Goal: Task Accomplishment & Management: Manage account settings

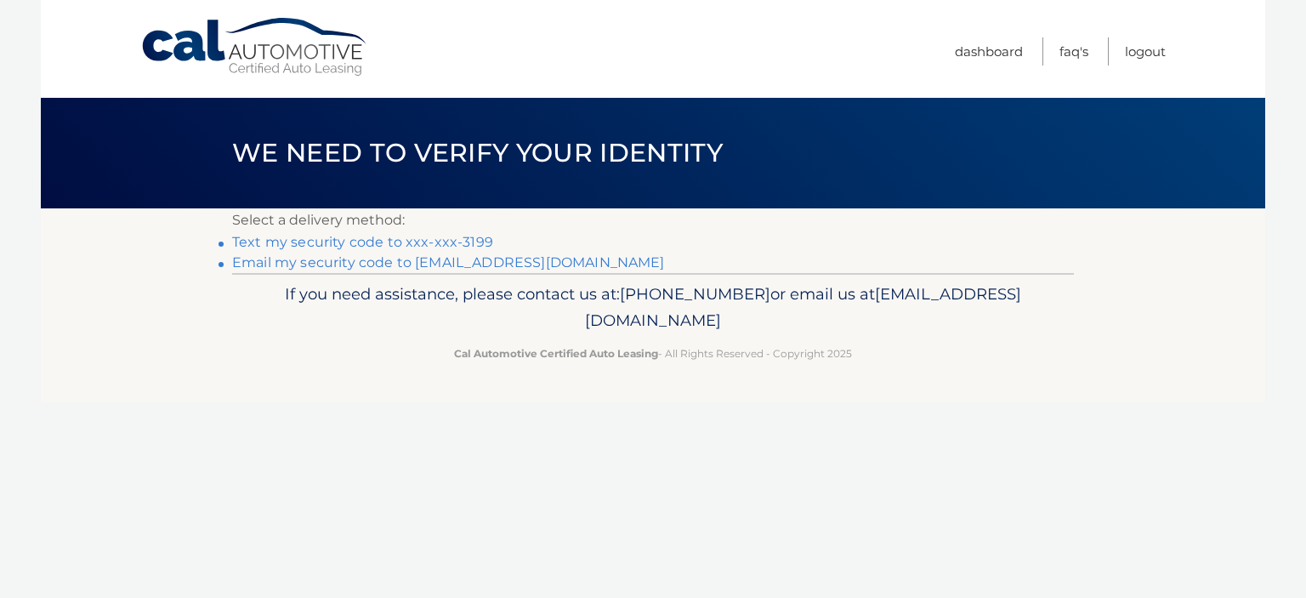
click at [473, 244] on link "Text my security code to xxx-xxx-3199" at bounding box center [362, 242] width 261 height 16
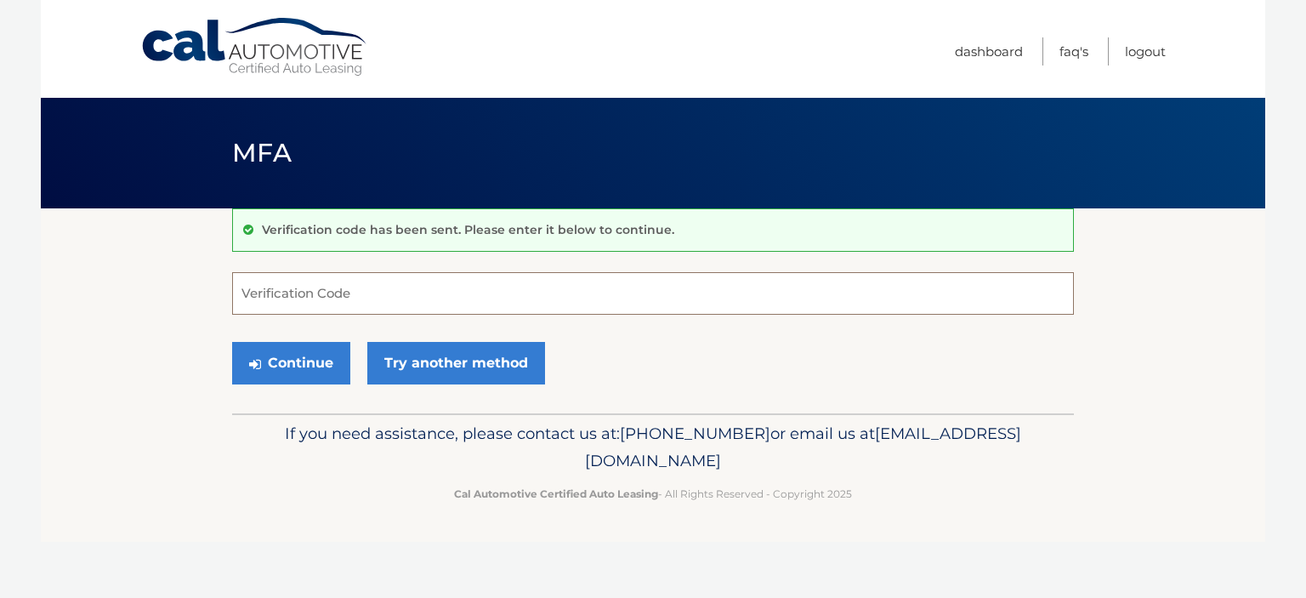
click at [367, 293] on input "Verification Code" at bounding box center [653, 293] width 842 height 43
type input "317185"
click at [301, 344] on button "Continue" at bounding box center [291, 363] width 118 height 43
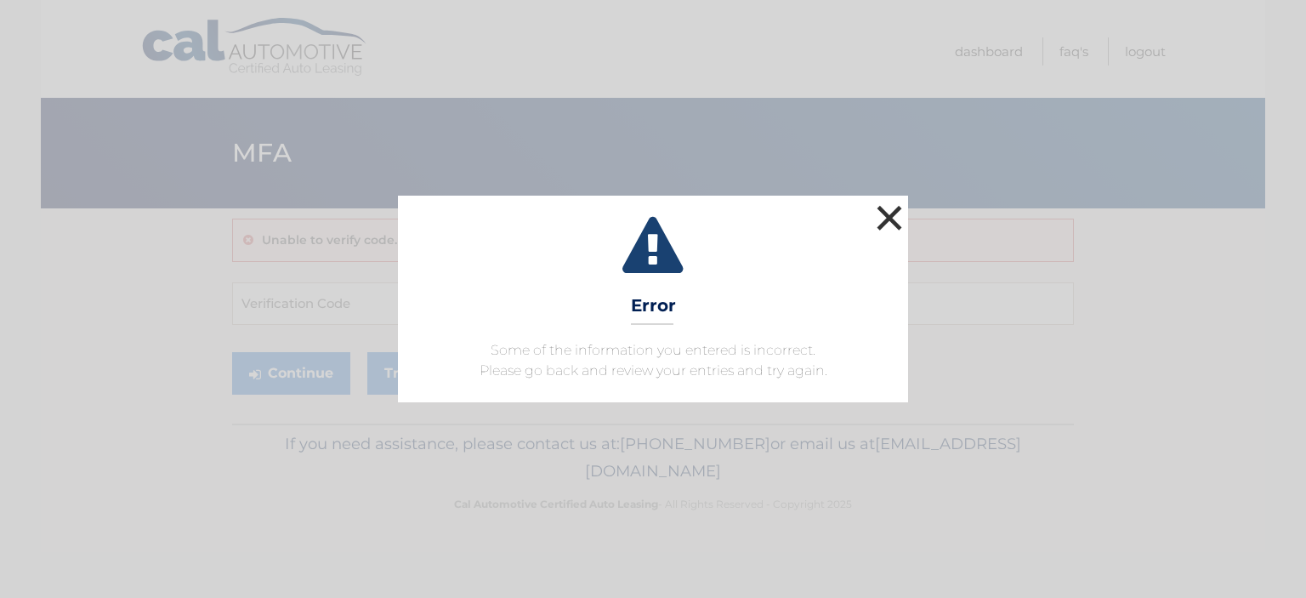
click at [888, 225] on button "×" at bounding box center [890, 218] width 34 height 34
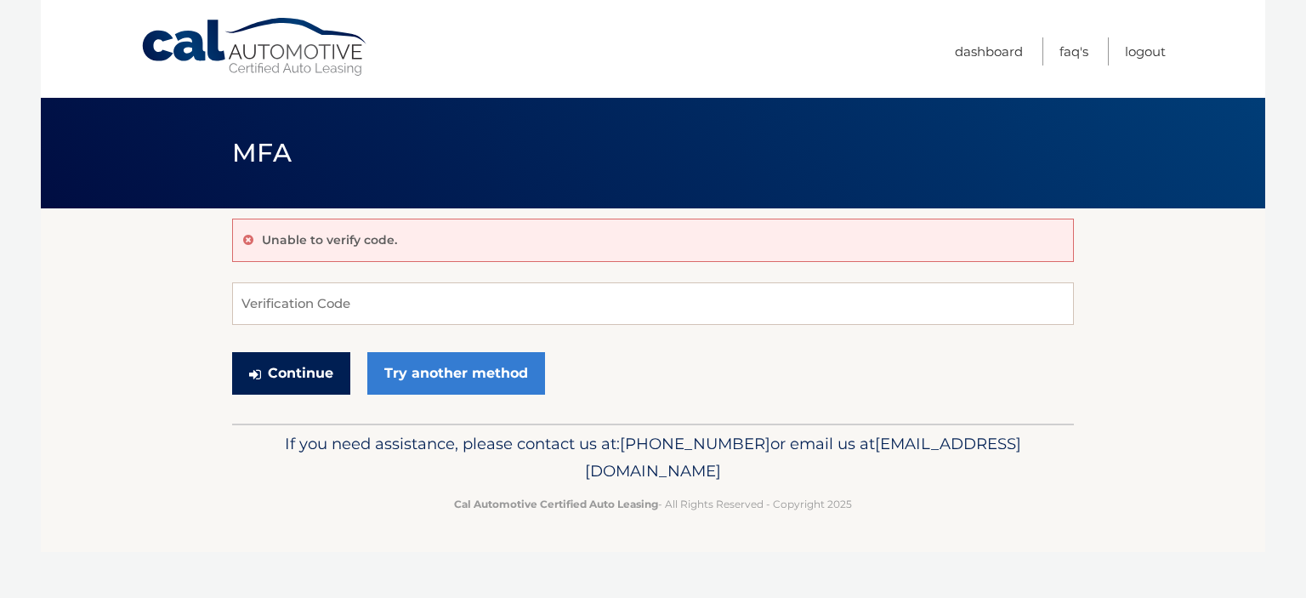
click at [287, 374] on button "Continue" at bounding box center [291, 373] width 118 height 43
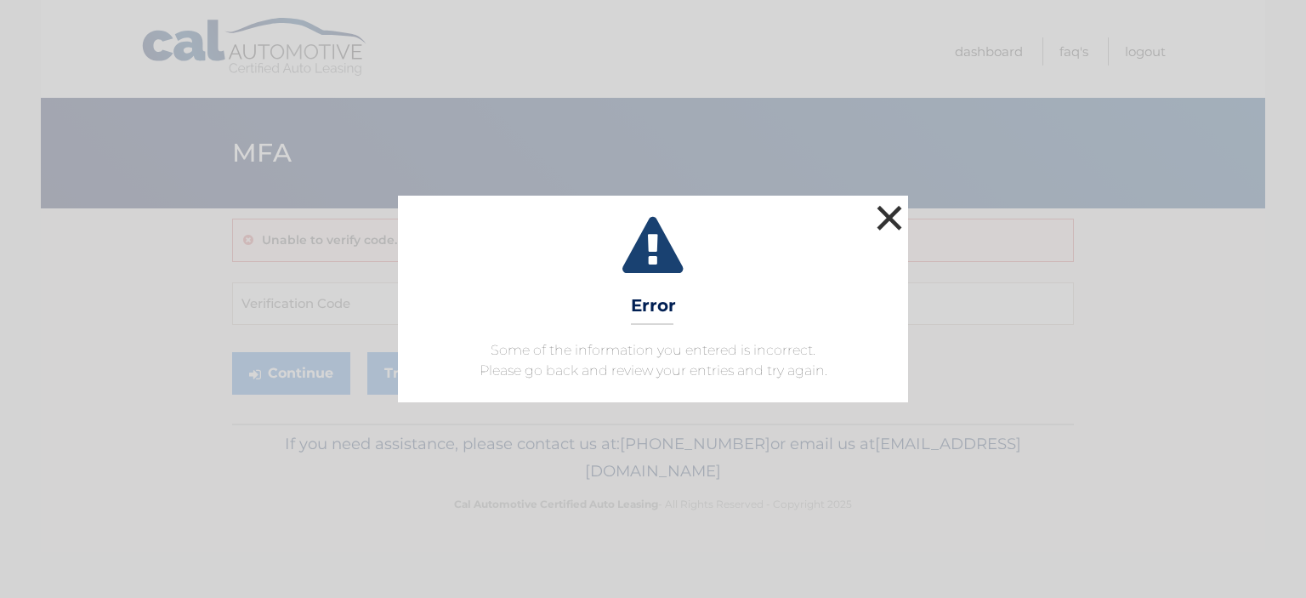
click at [896, 220] on button "×" at bounding box center [890, 218] width 34 height 34
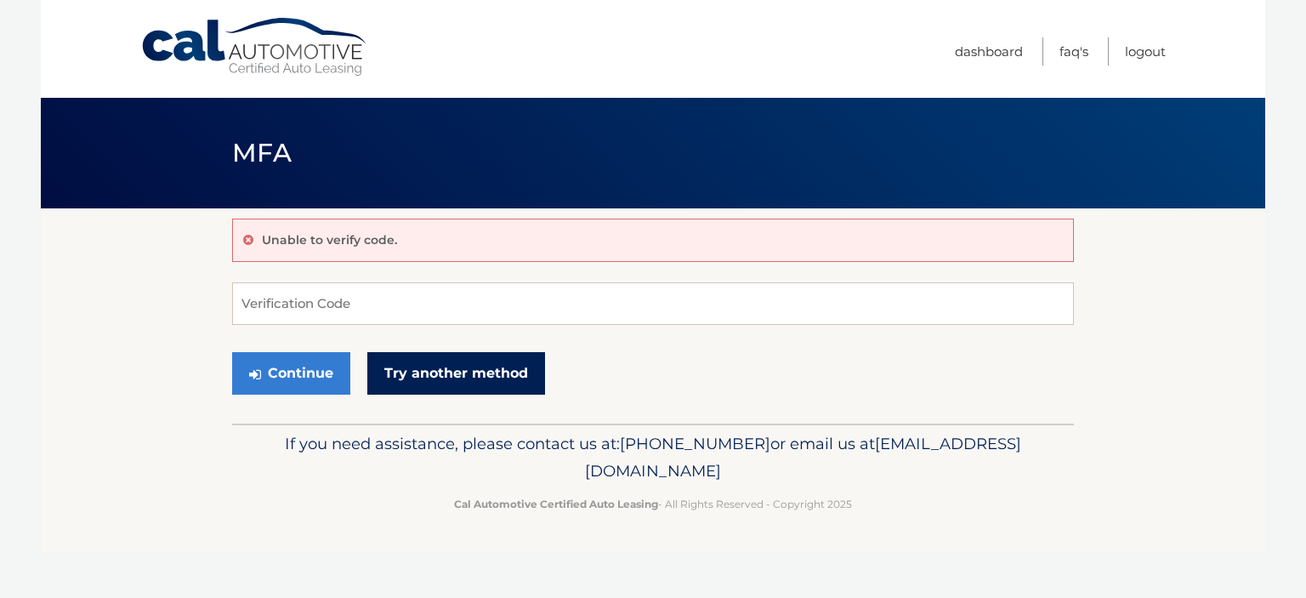
click at [456, 374] on link "Try another method" at bounding box center [456, 373] width 178 height 43
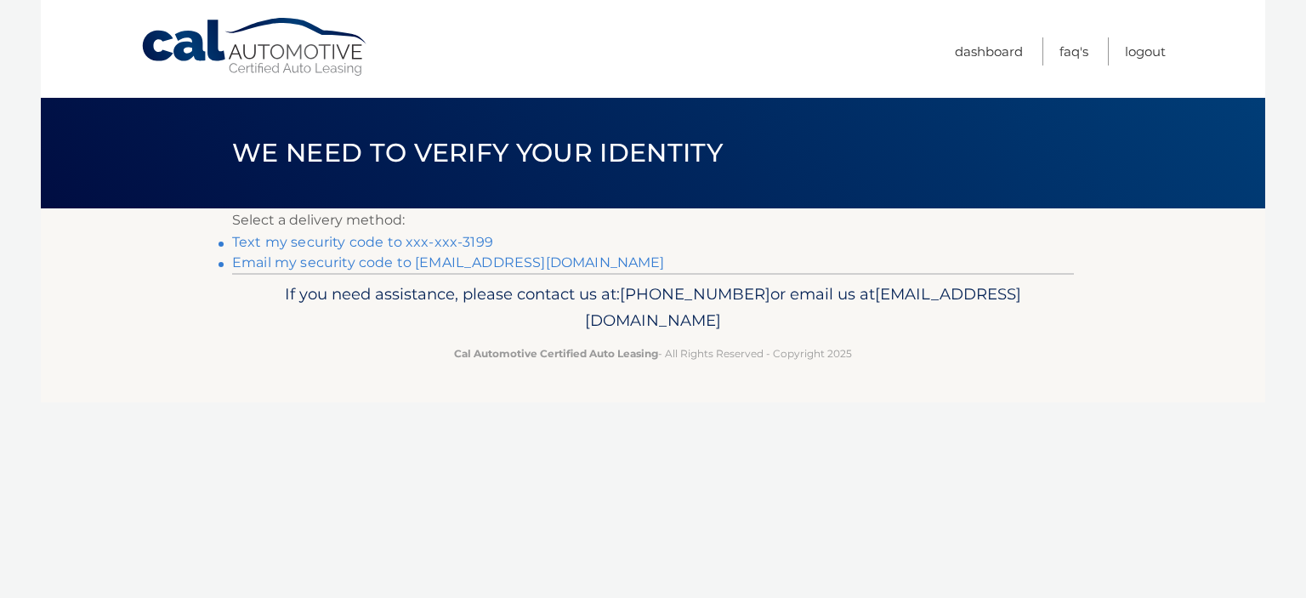
click at [428, 244] on link "Text my security code to xxx-xxx-3199" at bounding box center [362, 242] width 261 height 16
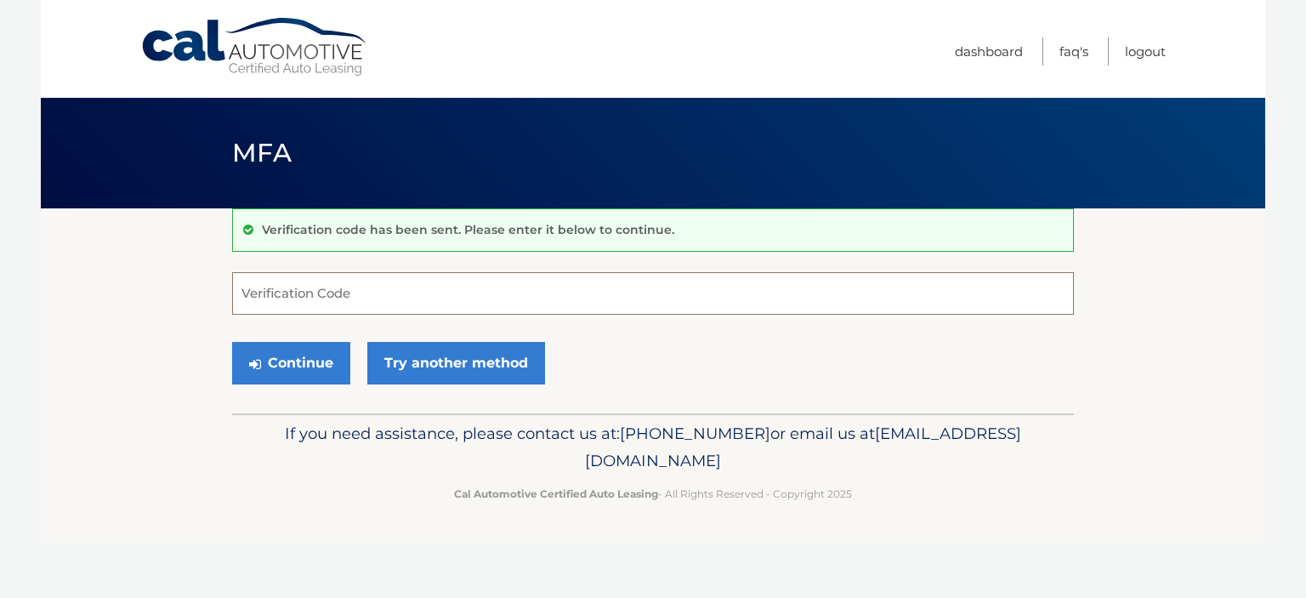
click at [370, 293] on input "Verification Code" at bounding box center [653, 293] width 842 height 43
type input "787449"
click at [307, 361] on button "Continue" at bounding box center [291, 363] width 118 height 43
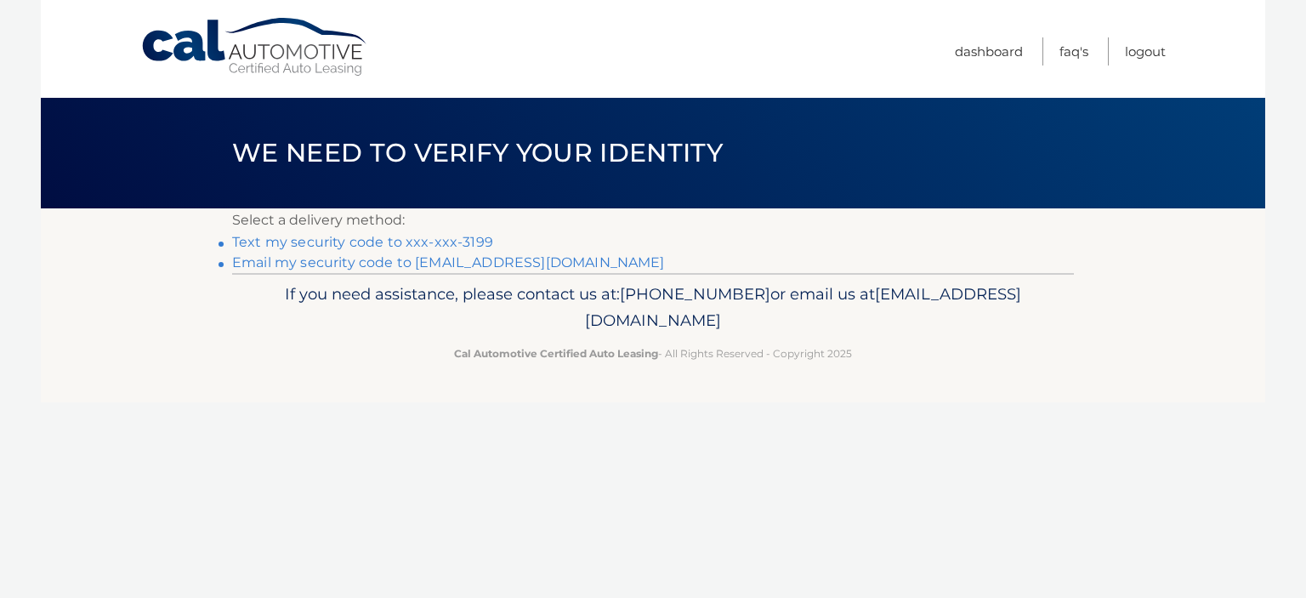
click at [317, 263] on link "Email my security code to [EMAIL_ADDRESS][DOMAIN_NAME]" at bounding box center [448, 262] width 433 height 16
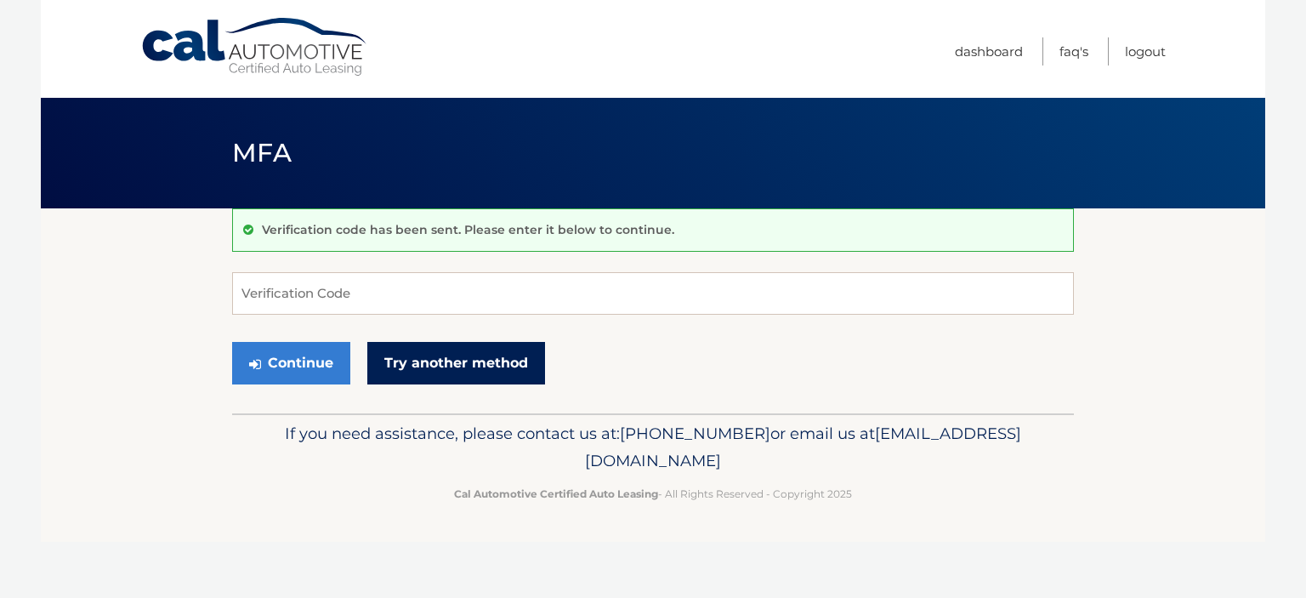
click at [418, 348] on link "Try another method" at bounding box center [456, 363] width 178 height 43
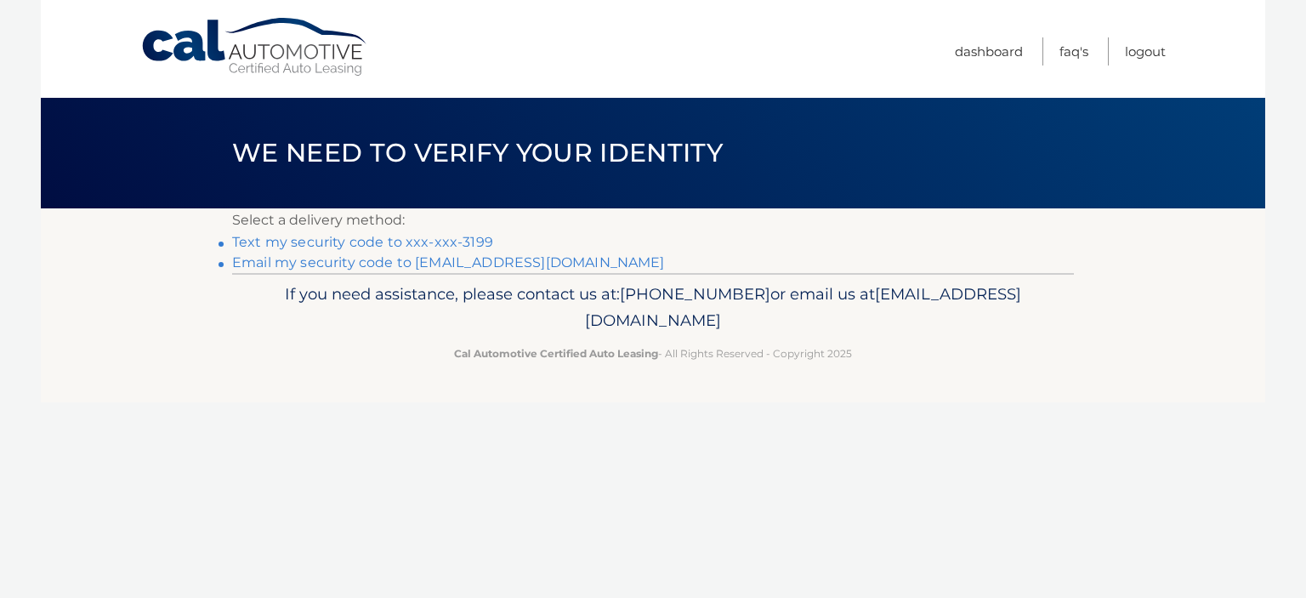
click at [435, 242] on link "Text my security code to xxx-xxx-3199" at bounding box center [362, 242] width 261 height 16
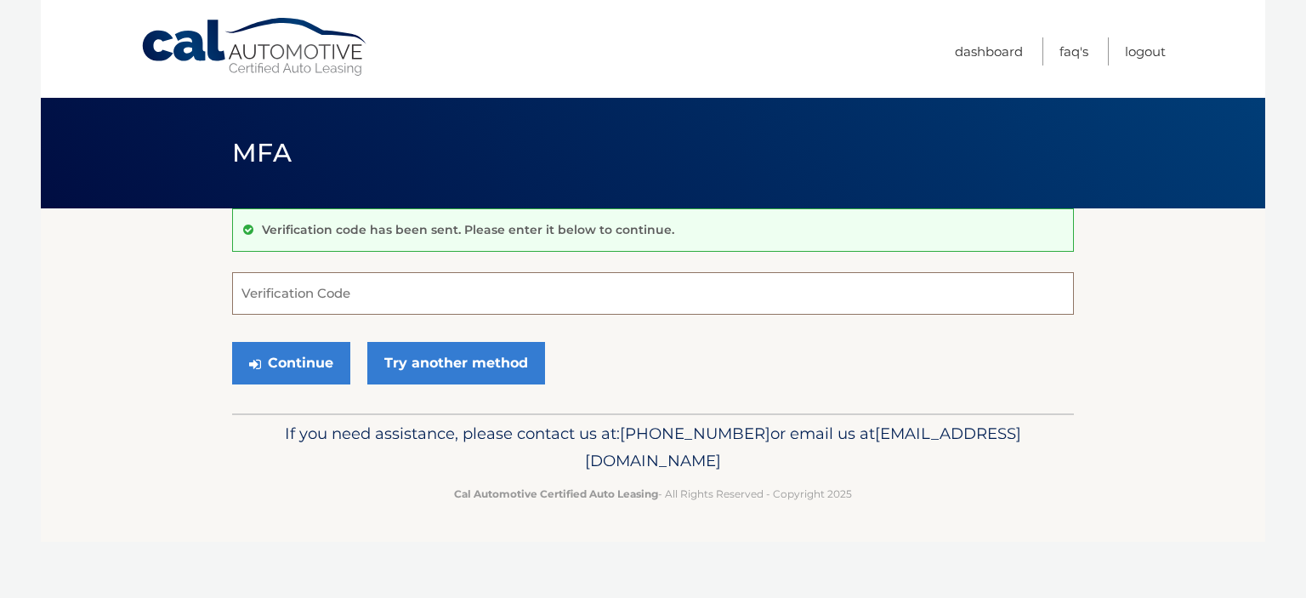
click at [297, 294] on input "Verification Code" at bounding box center [653, 293] width 842 height 43
type input "838703"
click at [269, 363] on button "Continue" at bounding box center [291, 363] width 118 height 43
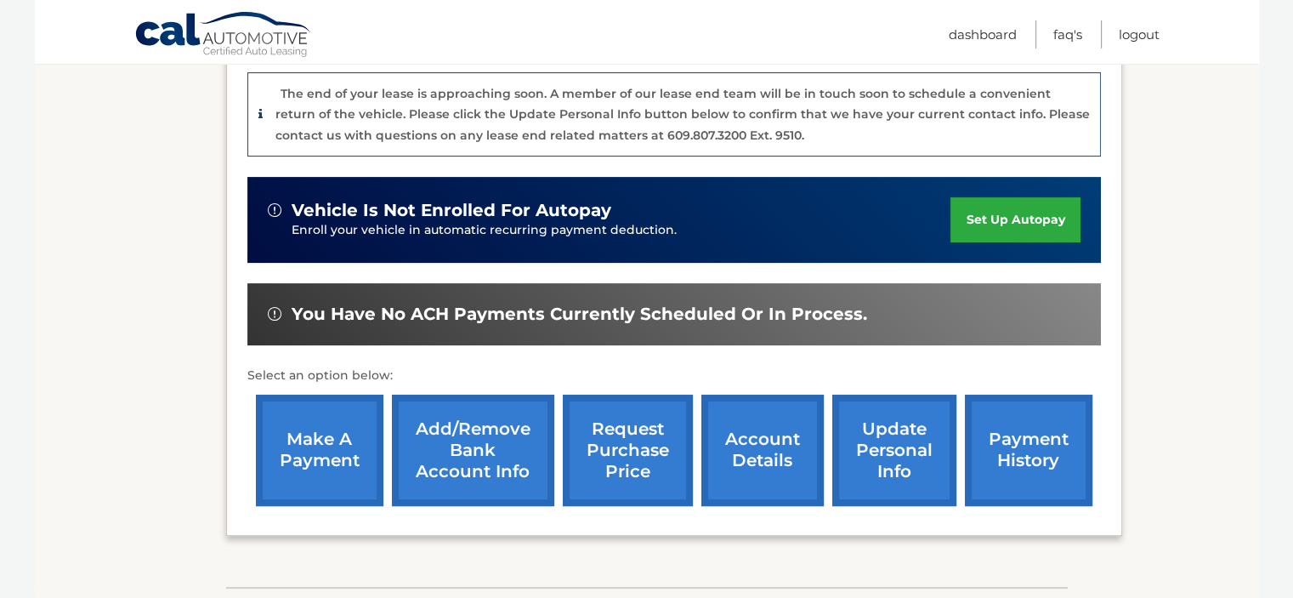
scroll to position [535, 0]
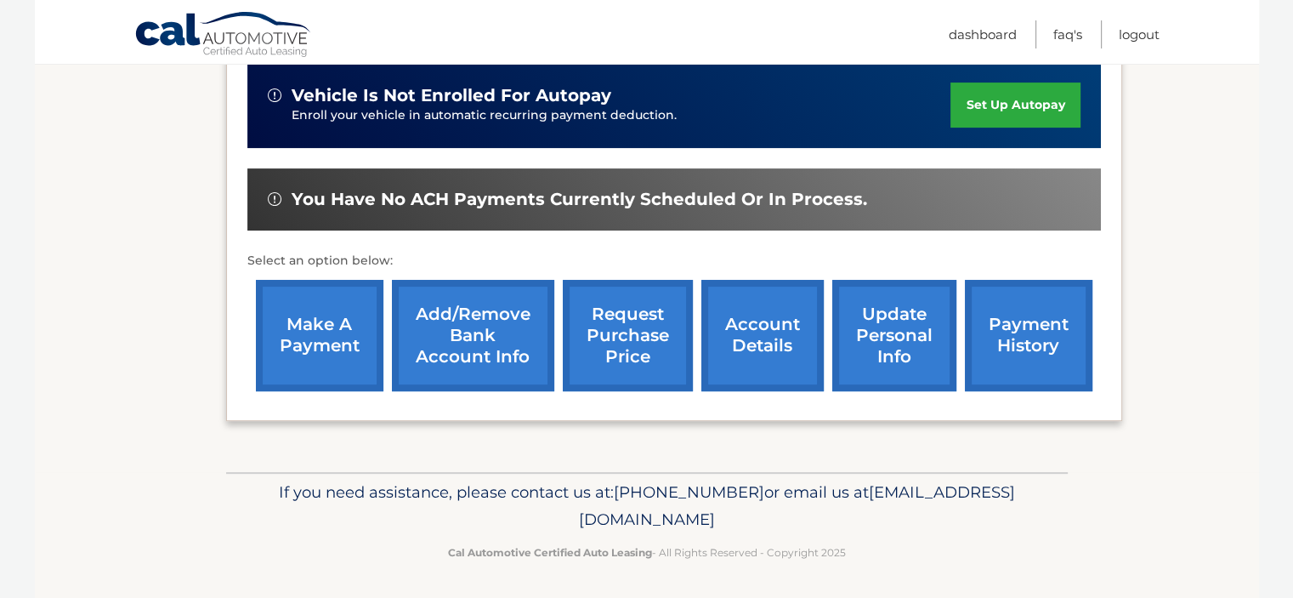
click at [755, 338] on link "account details" at bounding box center [763, 335] width 122 height 111
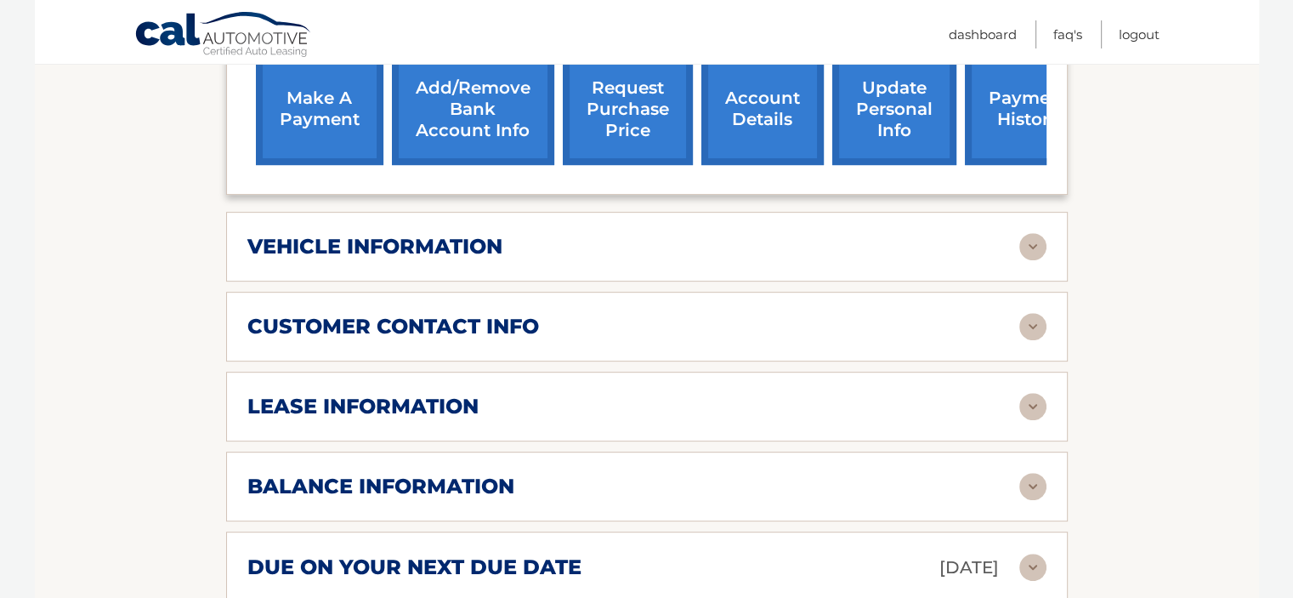
scroll to position [731, 0]
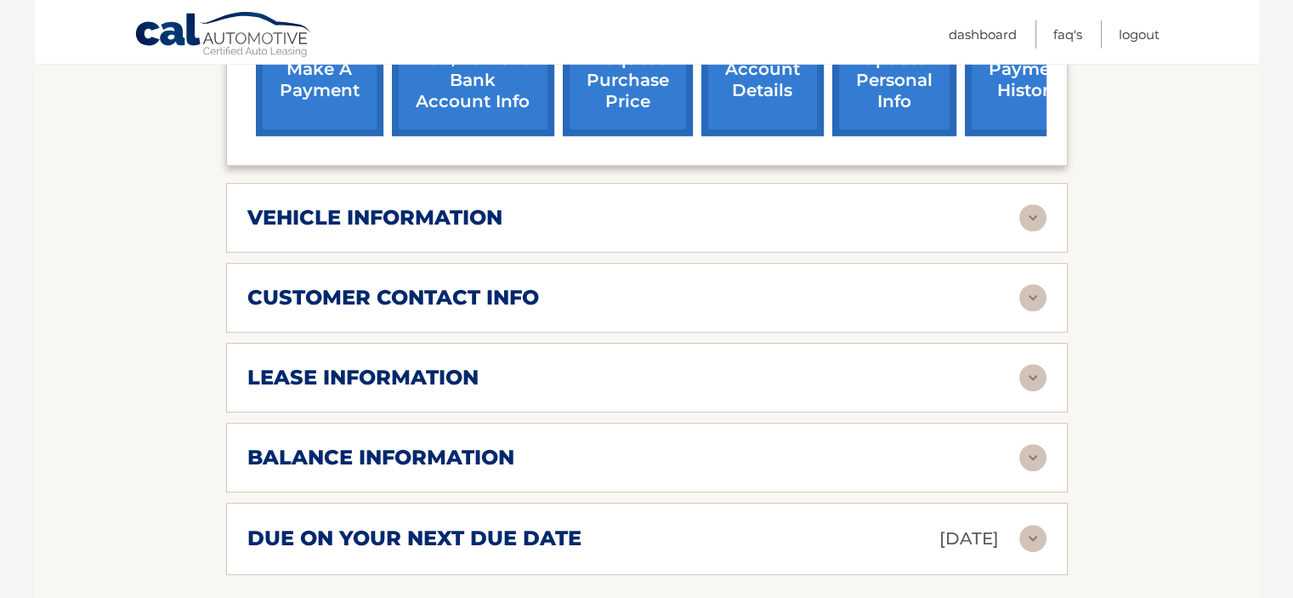
click at [1022, 444] on img at bounding box center [1033, 457] width 27 height 27
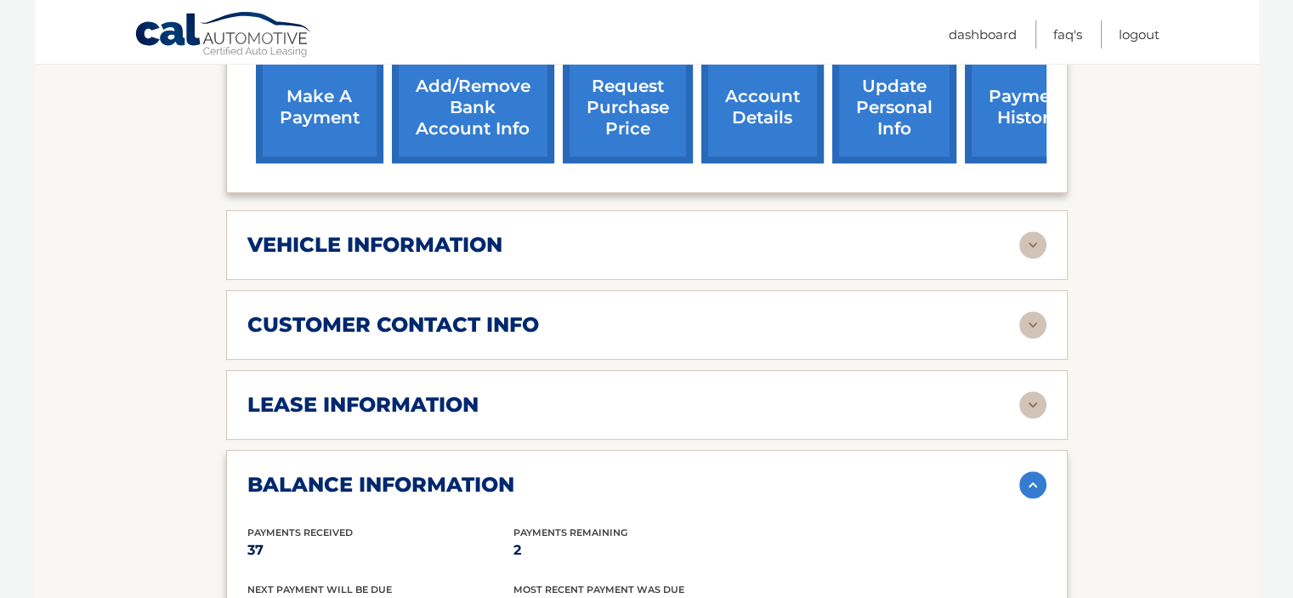
scroll to position [697, 0]
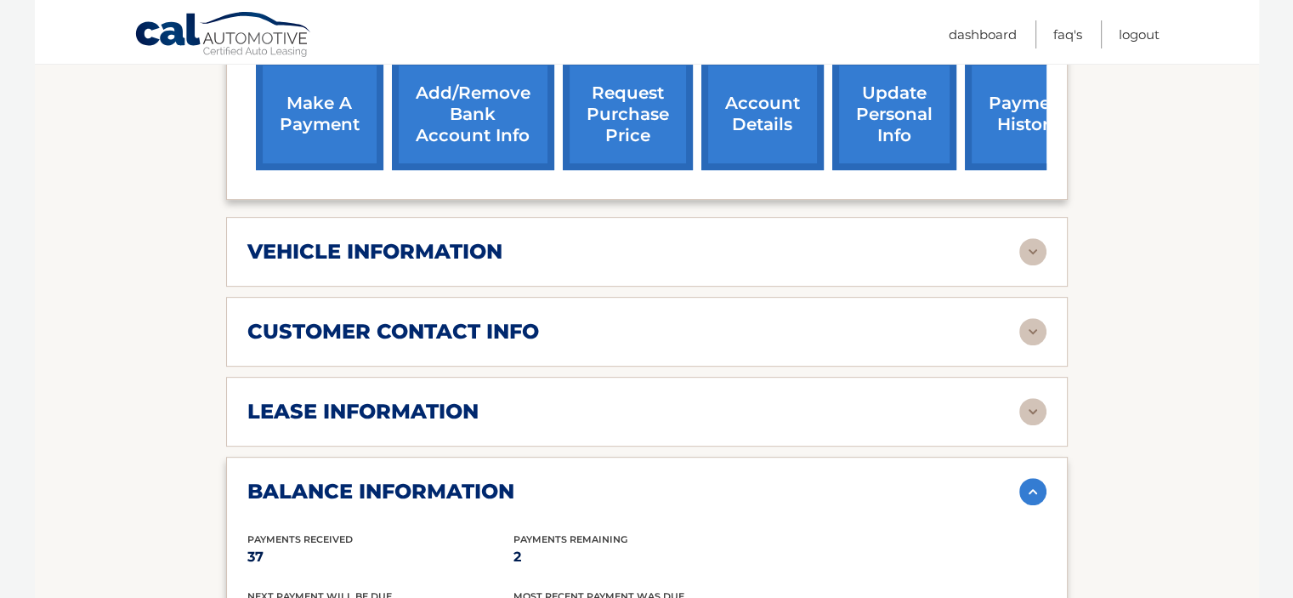
click at [1038, 398] on img at bounding box center [1033, 411] width 27 height 27
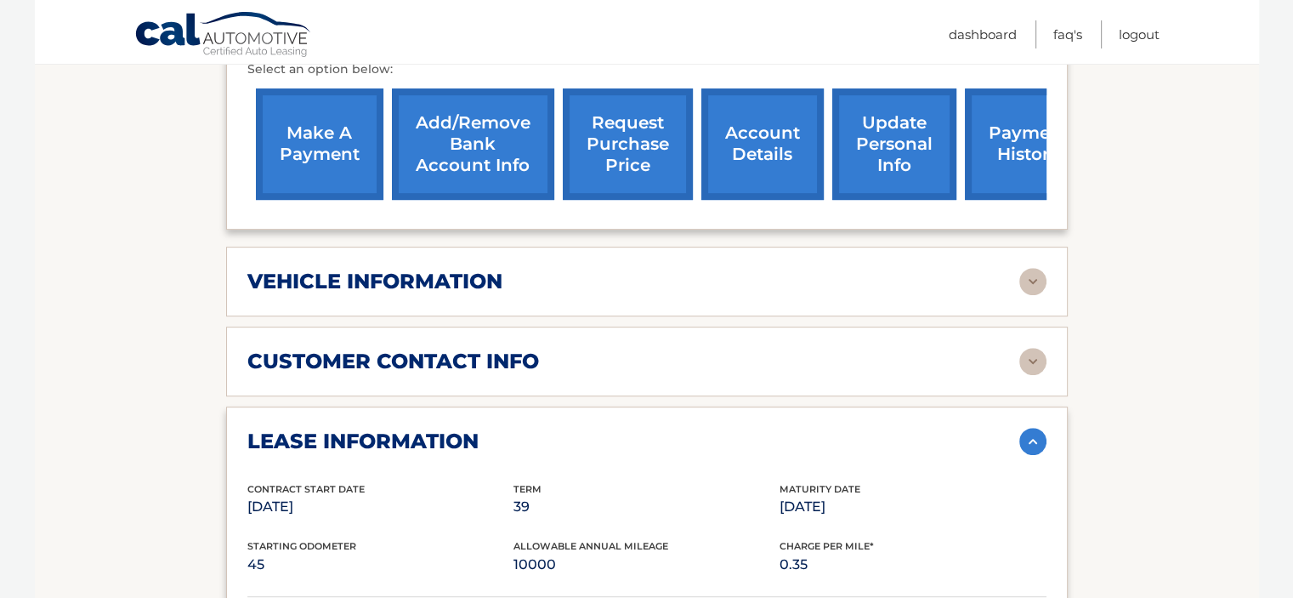
scroll to position [667, 0]
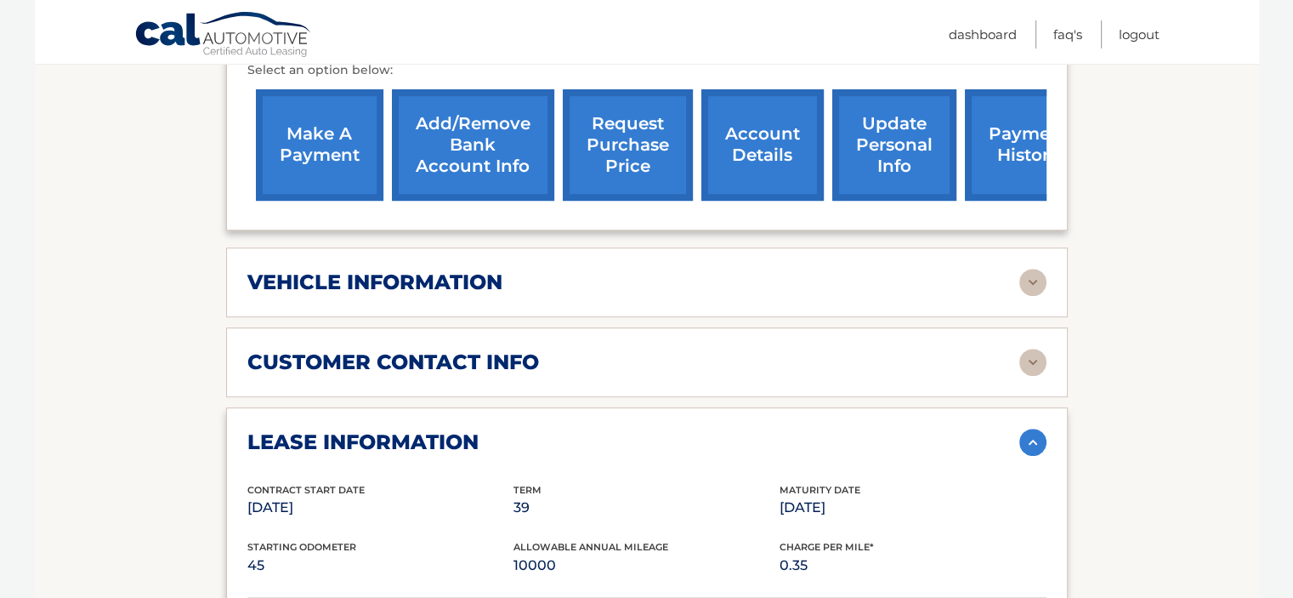
click at [1034, 269] on img at bounding box center [1033, 282] width 27 height 27
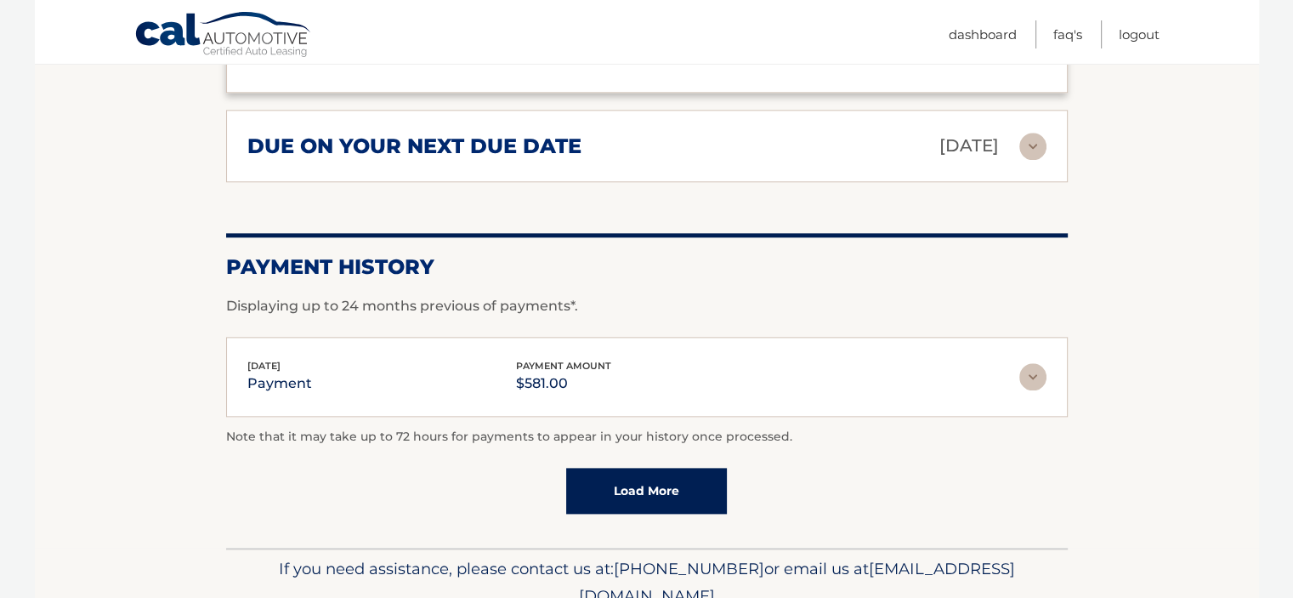
scroll to position [2102, 0]
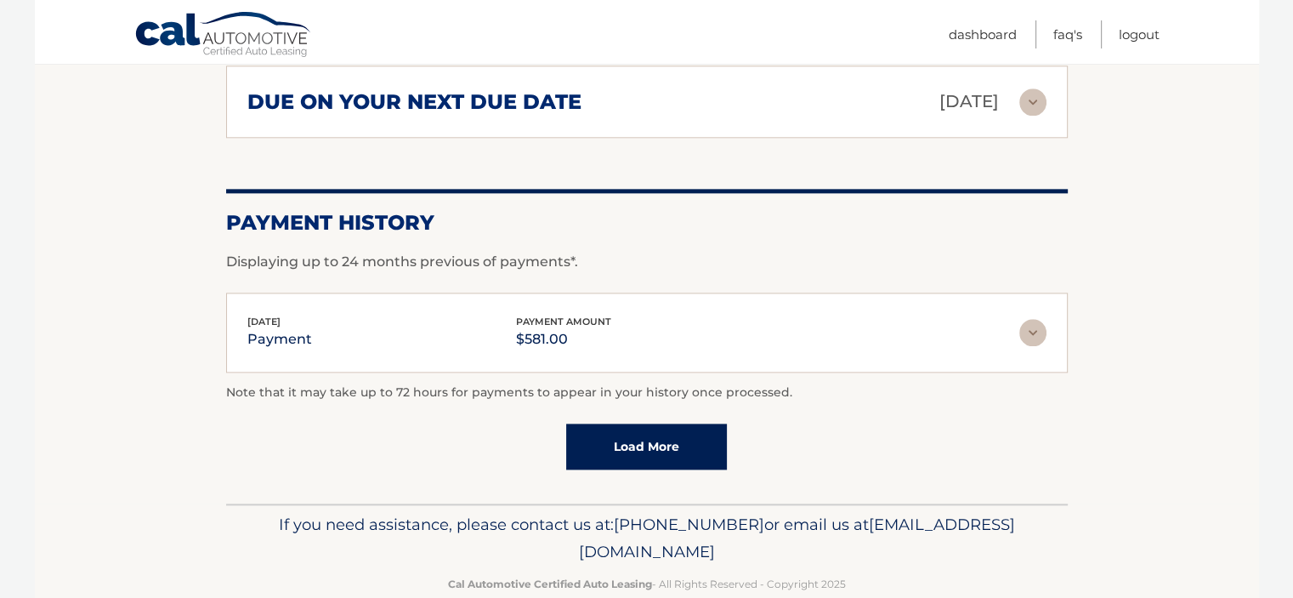
click at [643, 424] on link "Load More" at bounding box center [646, 447] width 161 height 46
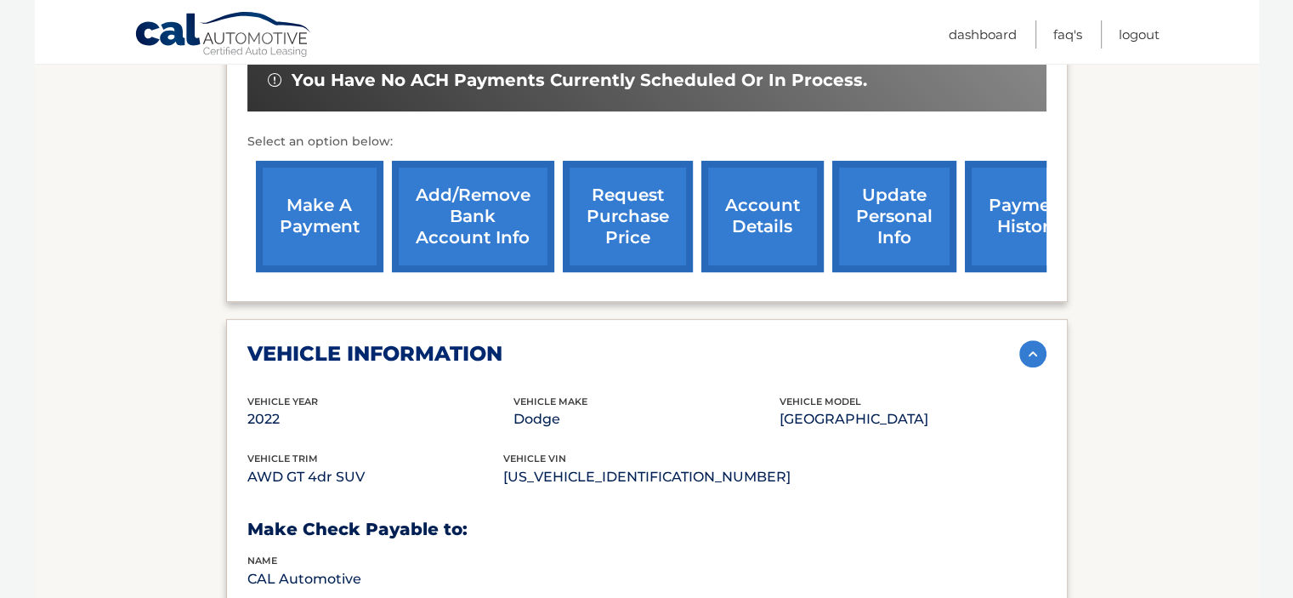
scroll to position [0, 0]
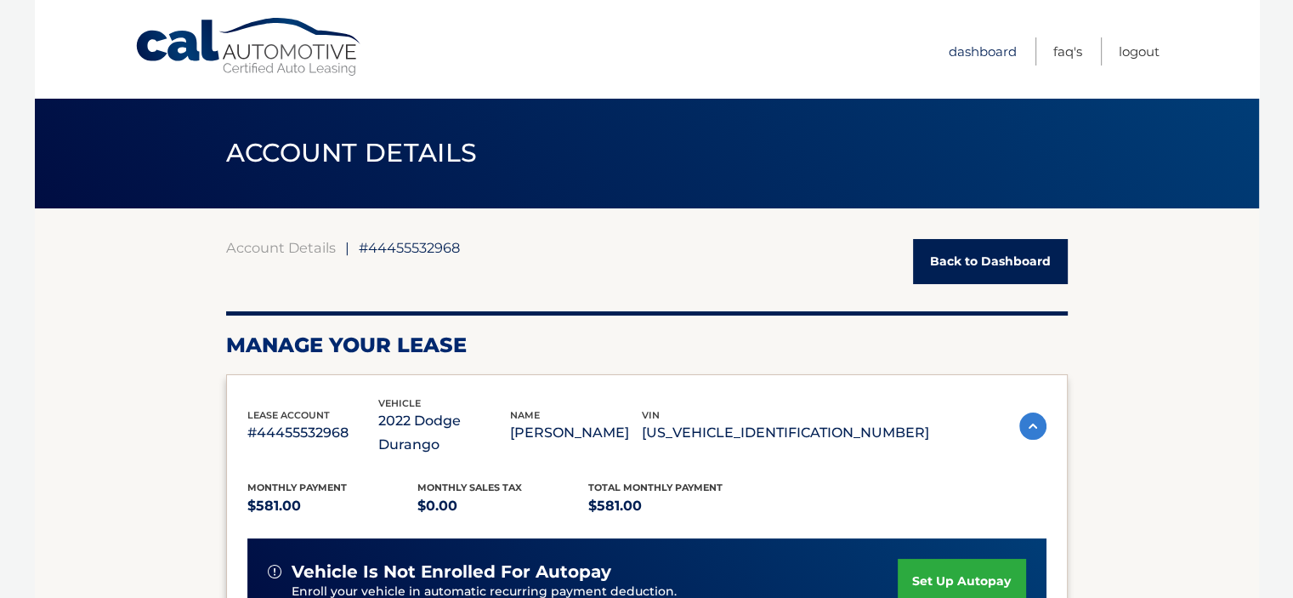
click at [980, 51] on link "Dashboard" at bounding box center [983, 51] width 68 height 28
